Goal: Use online tool/utility: Utilize a website feature to perform a specific function

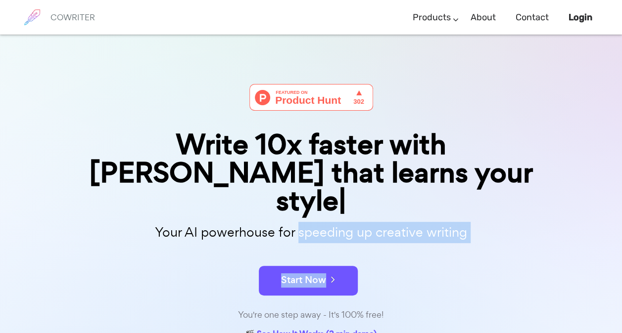
drag, startPoint x: 453, startPoint y: 219, endPoint x: 509, endPoint y: 247, distance: 63.1
click at [509, 247] on div "Write 10x faster with AI that learns your style Your AI powerhouse for speeding…" at bounding box center [311, 213] width 495 height 259
click at [509, 259] on form "Start Now" at bounding box center [311, 276] width 495 height 35
click at [425, 259] on form "Start Now" at bounding box center [311, 276] width 495 height 35
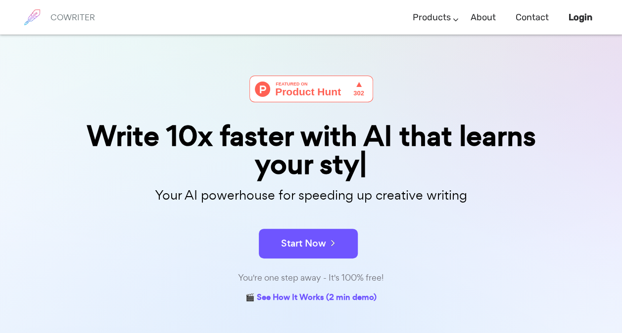
scroll to position [7, 0]
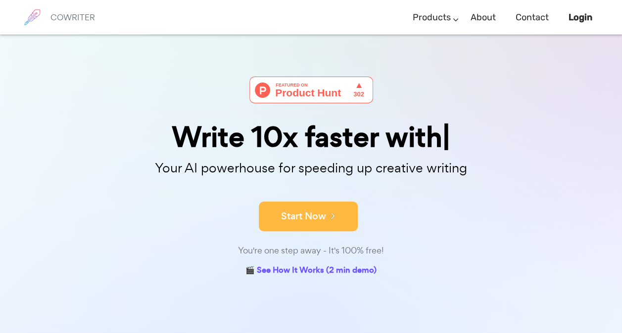
click at [295, 219] on button "Start Now" at bounding box center [308, 217] width 99 height 30
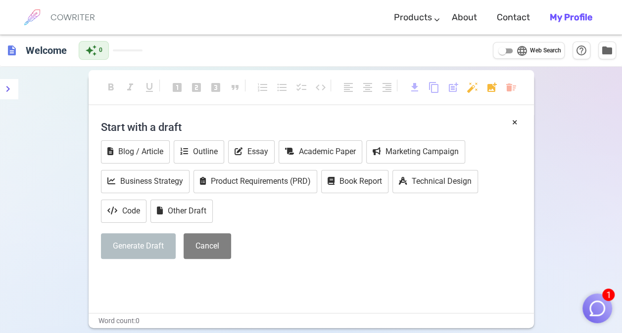
click at [507, 51] on input "language Web Search" at bounding box center [502, 51] width 36 height 12
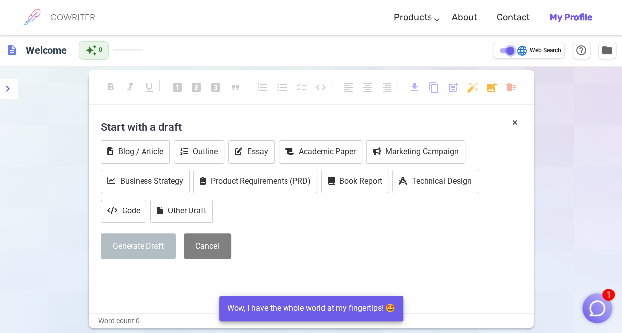
click at [507, 51] on input "language Web Search" at bounding box center [510, 51] width 36 height 12
checkbox input "false"
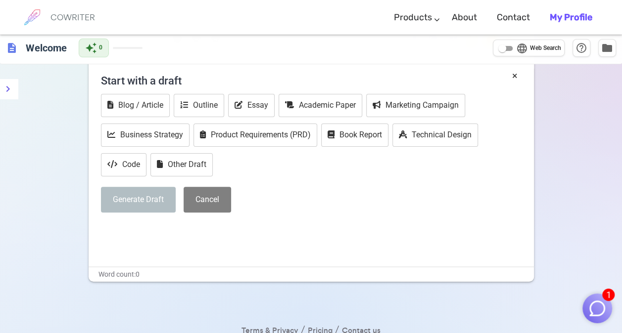
scroll to position [49, 0]
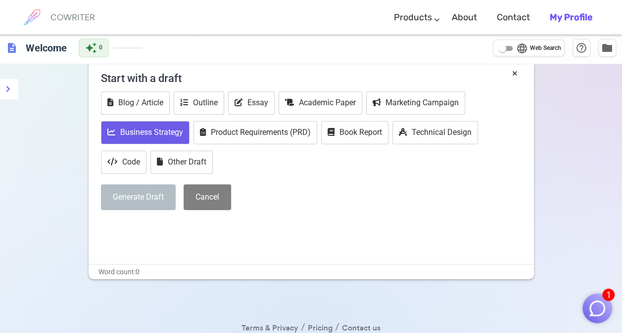
click at [149, 127] on button "Business Strategy" at bounding box center [145, 132] width 89 height 23
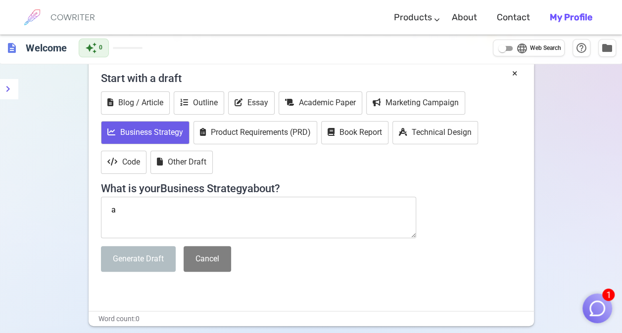
click at [165, 215] on textarea "a" at bounding box center [259, 218] width 316 height 42
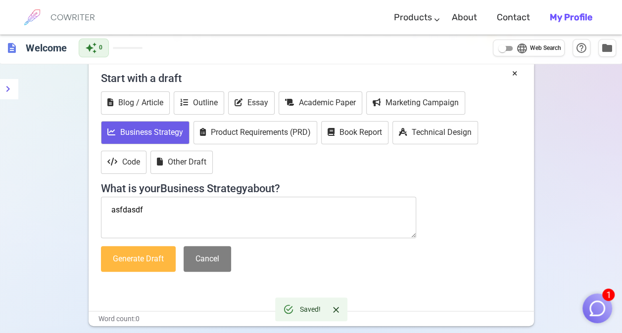
type textarea "asfdasdf"
click at [157, 258] on button "Generate Draft" at bounding box center [138, 259] width 75 height 26
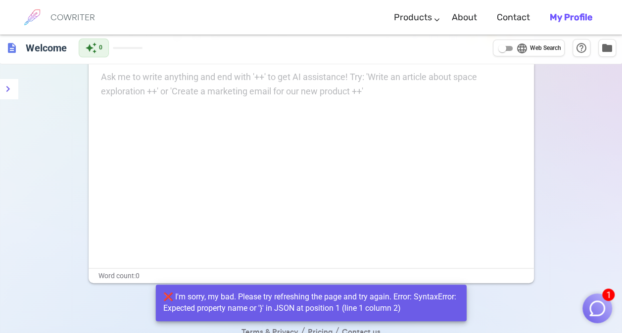
scroll to position [0, 0]
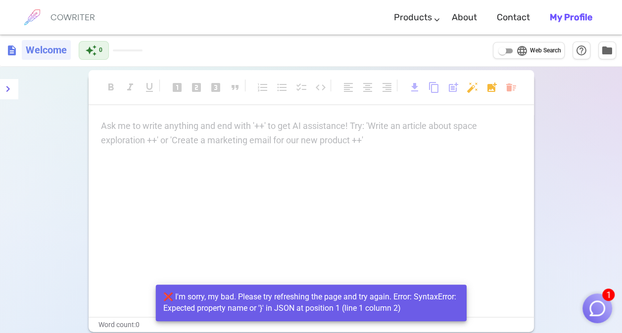
click at [48, 57] on h6 "Welcome" at bounding box center [46, 50] width 49 height 20
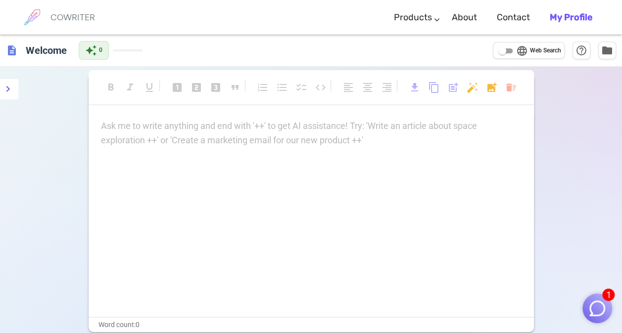
click at [196, 46] on div "description Welcome auto_awesome 0 language Web Search help_outline folder" at bounding box center [311, 51] width 622 height 32
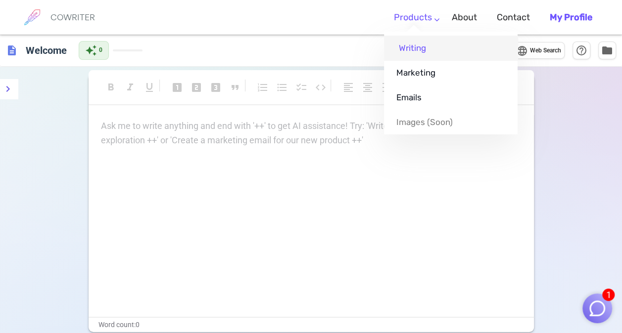
click at [421, 49] on link "Writing" at bounding box center [451, 48] width 134 height 25
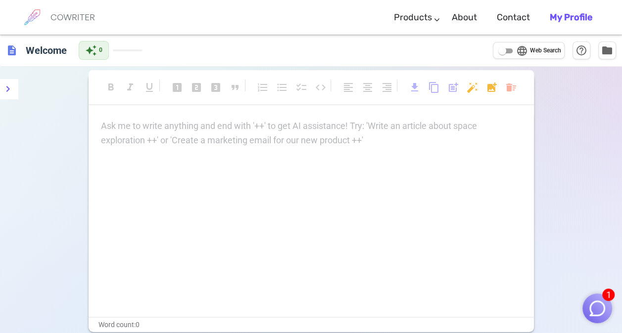
click at [273, 140] on div "Ask me to write anything and end with '++' to get AI assistance! Try: 'Write an…" at bounding box center [311, 133] width 421 height 29
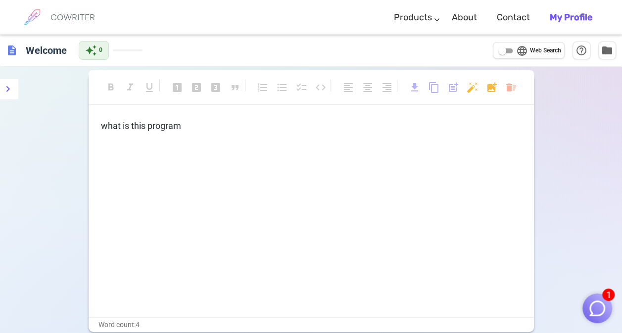
drag, startPoint x: 287, startPoint y: 184, endPoint x: 102, endPoint y: 128, distance: 193.3
click at [102, 128] on div "what is this program ﻿" at bounding box center [311, 218] width 445 height 198
click at [142, 127] on span "what is this program" at bounding box center [141, 126] width 80 height 10
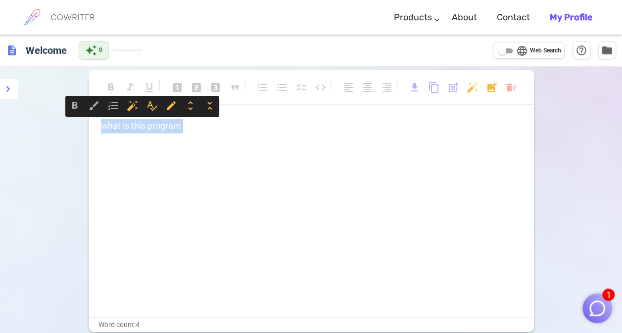
click at [142, 127] on span "what is this program" at bounding box center [141, 126] width 80 height 10
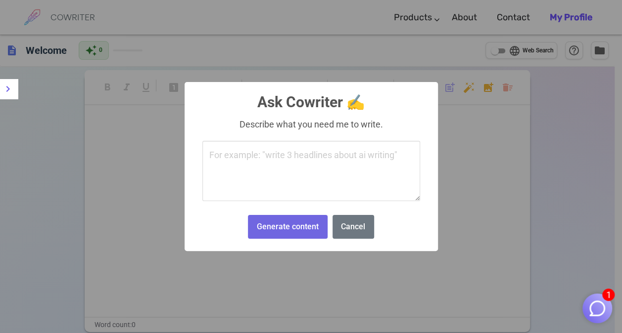
click at [473, 90] on body "1 COWRITER Products Writing Marketing Emails Images (soon) About Contact My Pro…" at bounding box center [311, 202] width 622 height 405
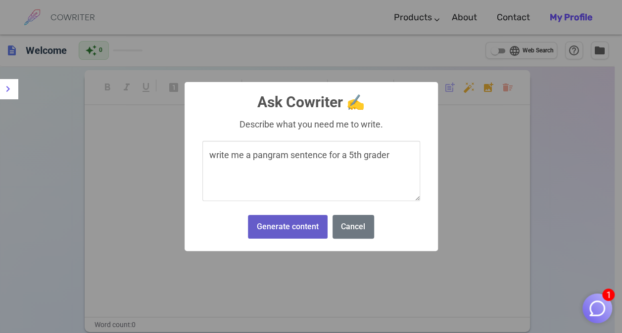
type textarea "write me a pangram sentence for a 5th grader"
click at [296, 226] on button "Generate content" at bounding box center [287, 227] width 79 height 24
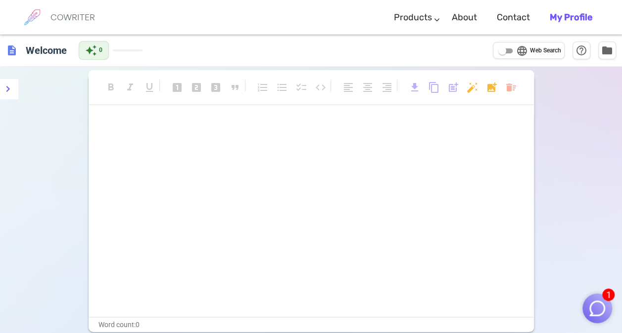
drag, startPoint x: 330, startPoint y: 194, endPoint x: 349, endPoint y: 154, distance: 45.1
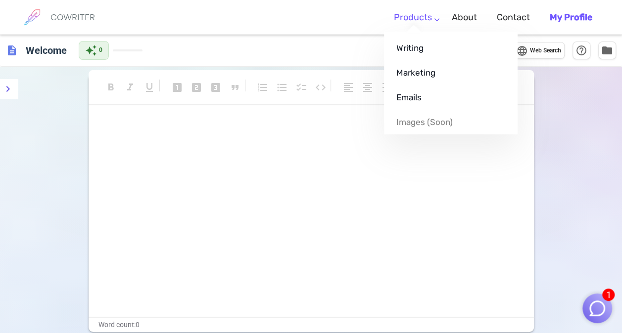
drag, startPoint x: 349, startPoint y: 154, endPoint x: 422, endPoint y: 24, distance: 148.8
click at [422, 24] on link "Products" at bounding box center [413, 17] width 38 height 29
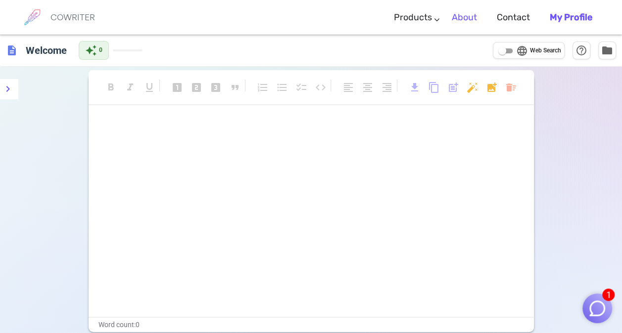
click at [470, 18] on link "About" at bounding box center [464, 17] width 25 height 29
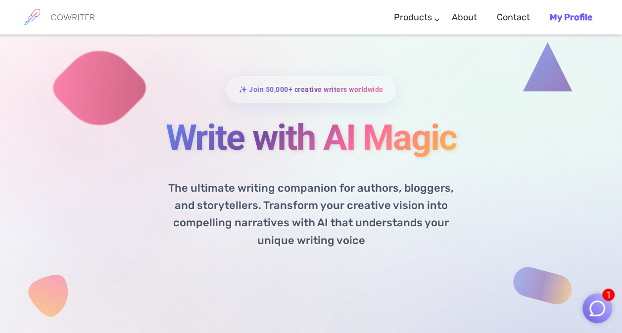
scroll to position [26, 0]
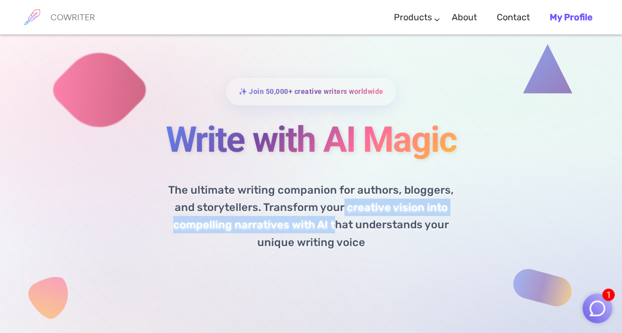
drag, startPoint x: 343, startPoint y: 200, endPoint x: 335, endPoint y: 233, distance: 33.1
click at [335, 233] on p "The ultimate writing companion for authors, bloggers, and storytellers. Transfo…" at bounding box center [311, 212] width 322 height 77
